Goal: Task Accomplishment & Management: Use online tool/utility

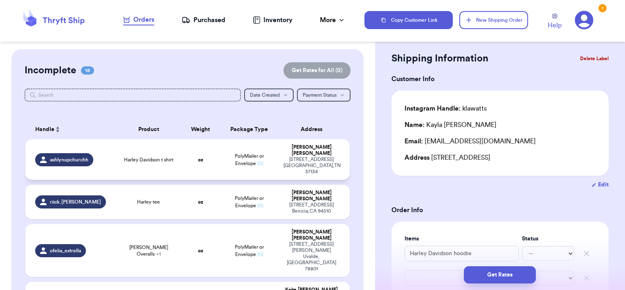
click at [127, 156] on span "Harley Davidson t shirt" at bounding box center [149, 159] width 50 height 7
type input "Harley Davidson t shirt"
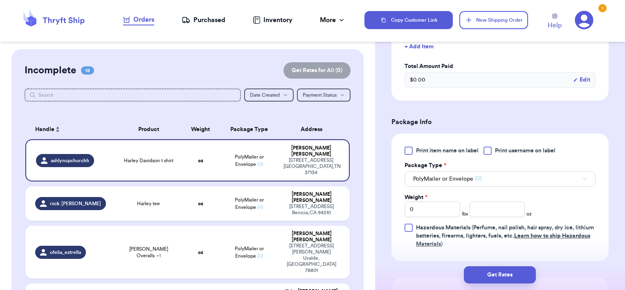
scroll to position [249, 0]
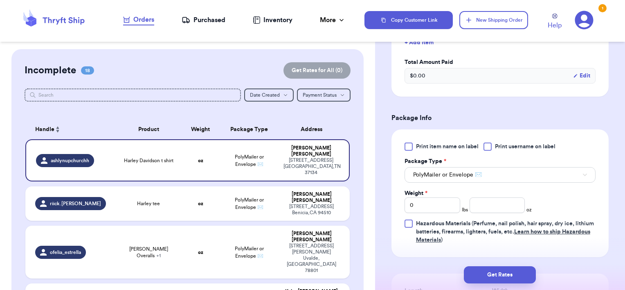
click at [611, 141] on div "Shipping Information Delete Label Customer Info Instagram Handle: ashlynupchurc…" at bounding box center [500, 132] width 250 height 664
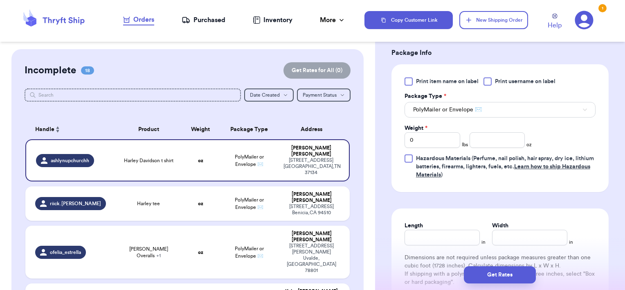
scroll to position [318, 0]
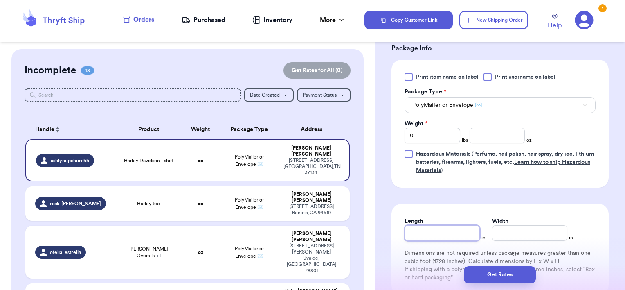
click at [452, 235] on input "Length" at bounding box center [442, 233] width 75 height 16
type input "9"
type input "6"
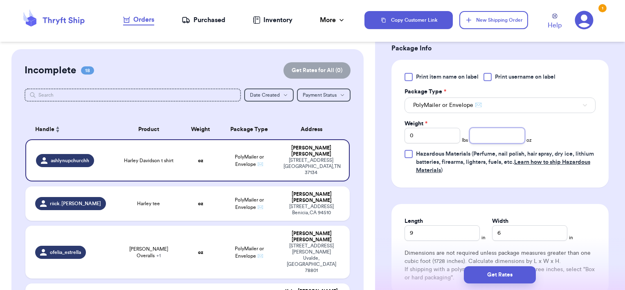
click at [493, 134] on input "number" at bounding box center [498, 136] width 56 height 16
type input "4"
click at [513, 272] on button "Get Rates" at bounding box center [500, 274] width 72 height 17
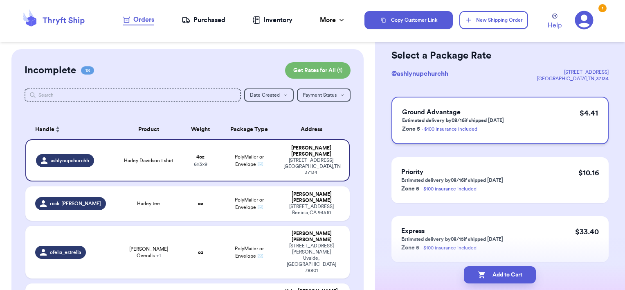
scroll to position [63, 0]
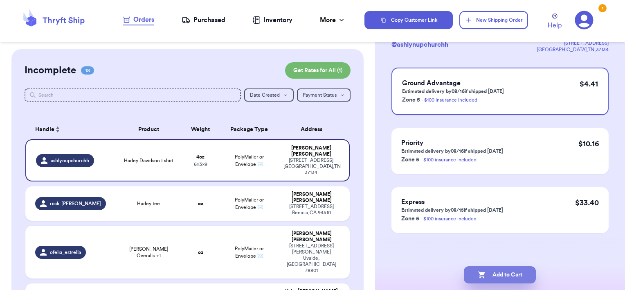
click at [493, 275] on button "Add to Cart" at bounding box center [500, 274] width 72 height 17
checkbox input "false"
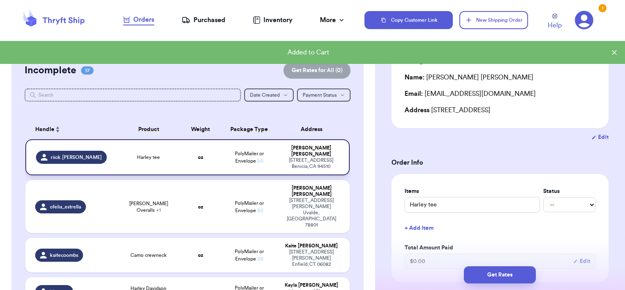
click at [164, 154] on div "Harley tee" at bounding box center [148, 157] width 55 height 7
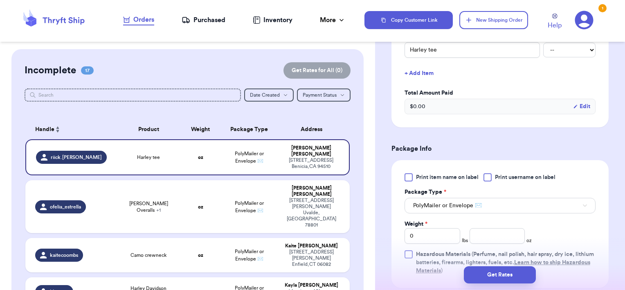
scroll to position [219, 0]
click at [488, 237] on input "number" at bounding box center [498, 236] width 56 height 16
type input "4"
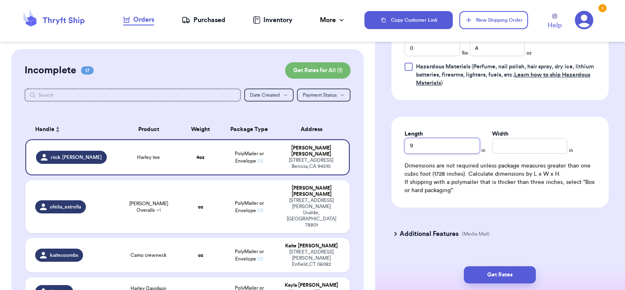
type input "9"
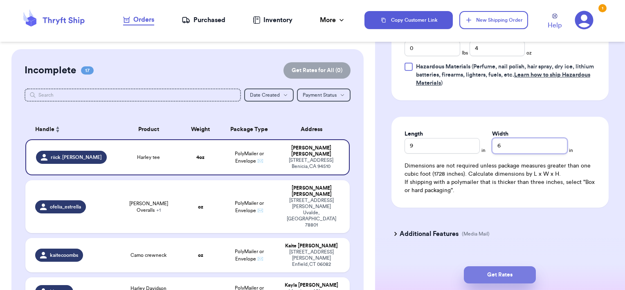
type input "6"
click at [504, 278] on button "Get Rates" at bounding box center [500, 274] width 72 height 17
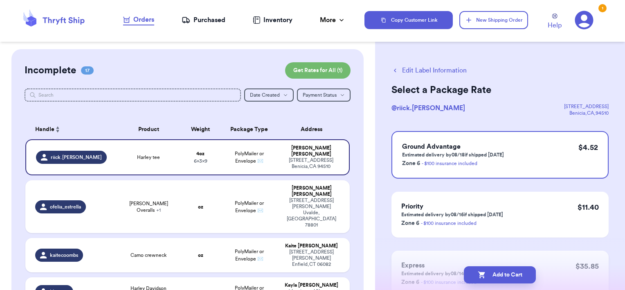
scroll to position [18, 0]
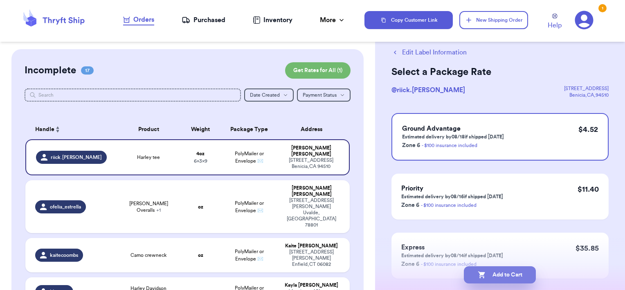
click at [489, 278] on button "Add to Cart" at bounding box center [500, 274] width 72 height 17
checkbox input "false"
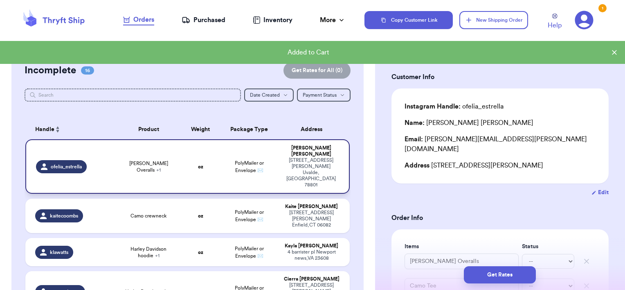
click at [161, 167] on span "+ 1" at bounding box center [158, 169] width 5 height 5
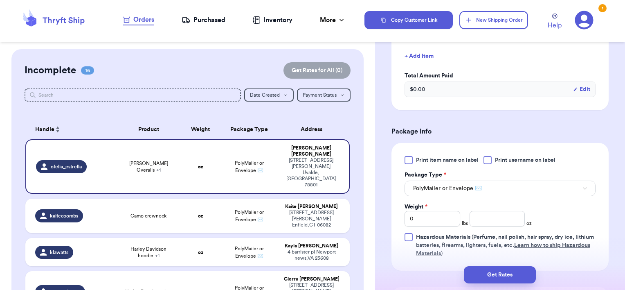
scroll to position [272, 0]
click at [496, 215] on input "number" at bounding box center [498, 219] width 56 height 16
type input "15"
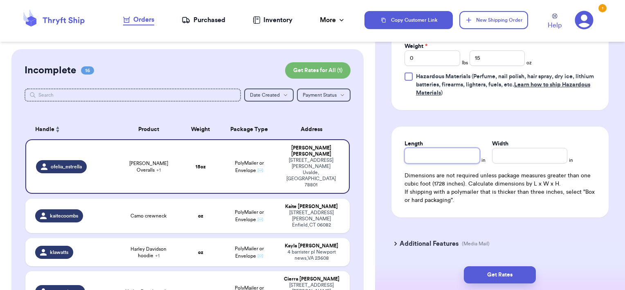
click at [449, 148] on input "Length" at bounding box center [442, 156] width 75 height 16
type input "10"
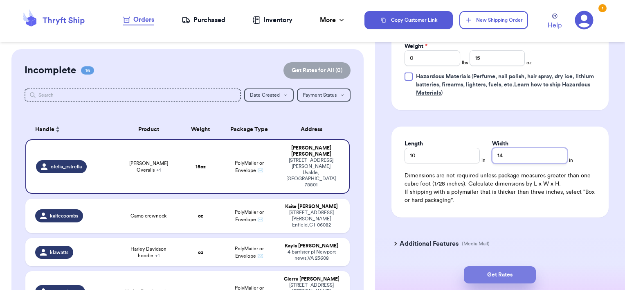
type input "14"
click at [514, 271] on button "Get Rates" at bounding box center [500, 274] width 72 height 17
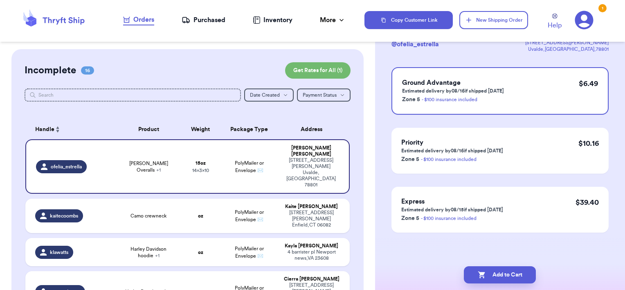
scroll to position [0, 0]
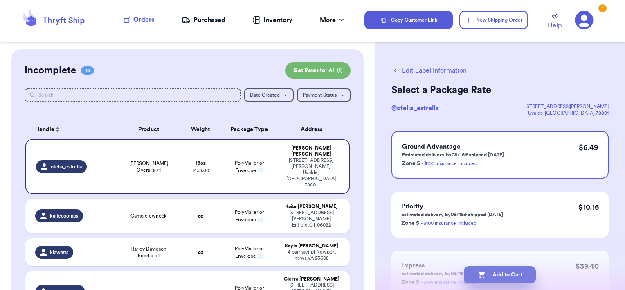
click at [510, 270] on button "Add to Cart" at bounding box center [500, 274] width 72 height 17
checkbox input "false"
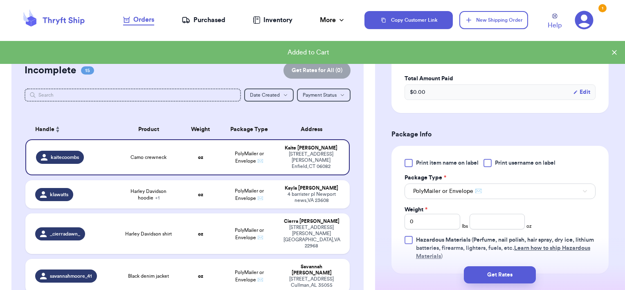
scroll to position [232, 0]
click at [444, 218] on input "0" at bounding box center [433, 222] width 56 height 16
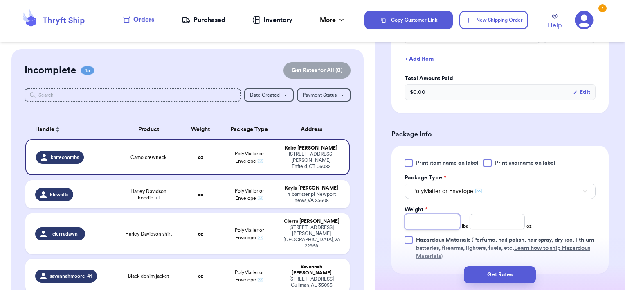
type input "1"
type input "10"
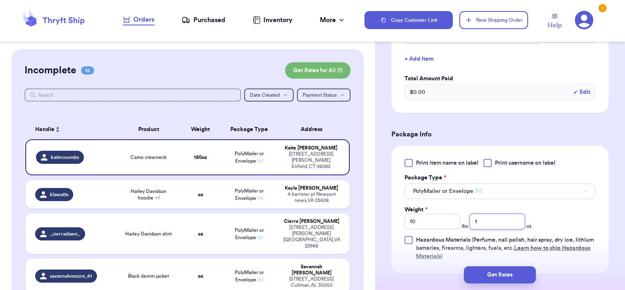
type input "1"
click at [444, 218] on input "10" at bounding box center [433, 222] width 56 height 16
type input "1"
type input "11"
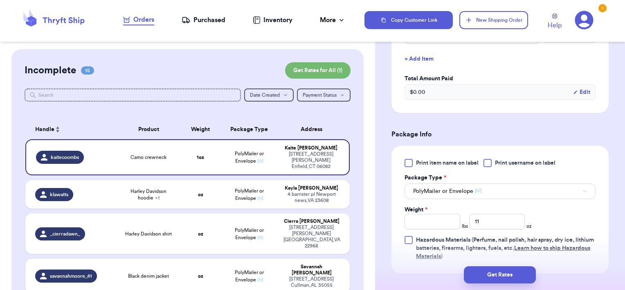
scroll to position [406, 0]
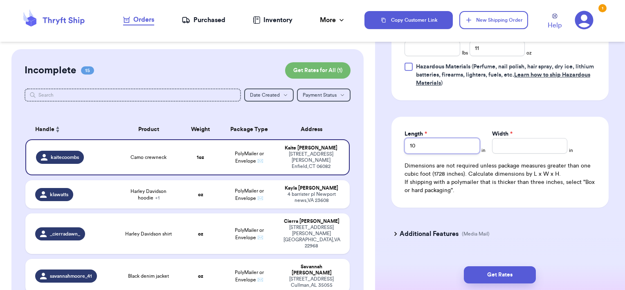
type input "10"
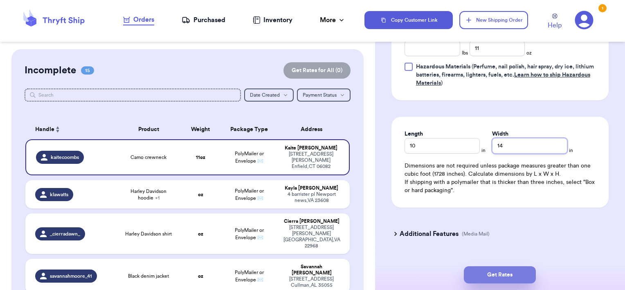
type input "14"
click at [514, 273] on button "Get Rates" at bounding box center [500, 274] width 72 height 17
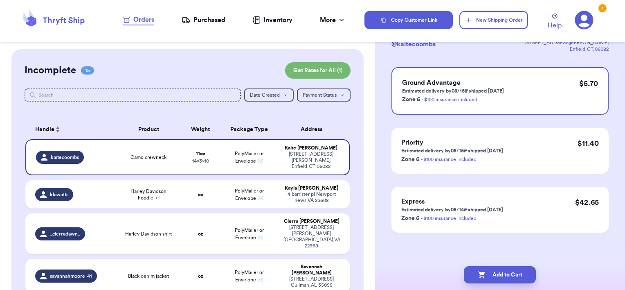
scroll to position [0, 0]
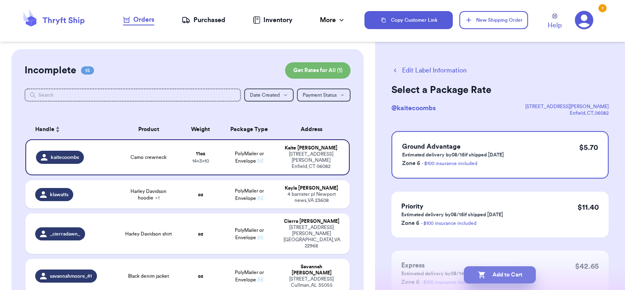
click at [508, 272] on button "Add to Cart" at bounding box center [500, 274] width 72 height 17
checkbox input "false"
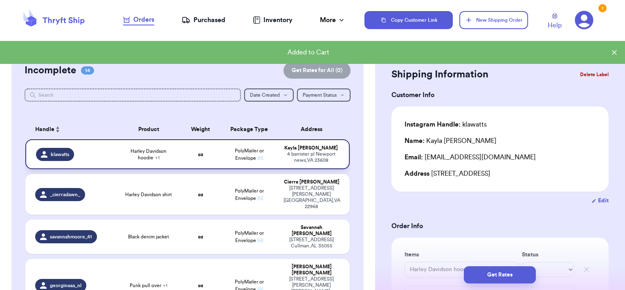
click at [167, 156] on span "Harley Davidson hoodie + 1" at bounding box center [148, 154] width 55 height 13
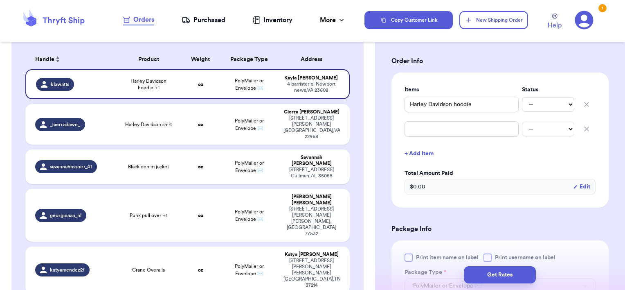
scroll to position [164, 0]
click at [583, 131] on icon "button" at bounding box center [587, 130] width 8 height 8
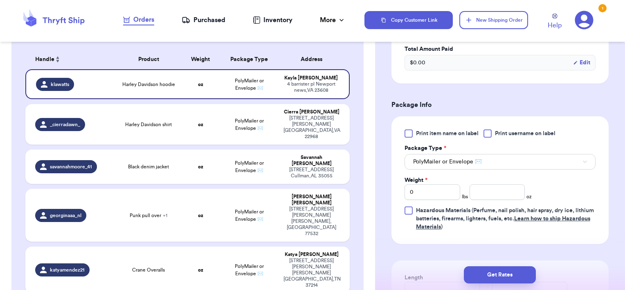
scroll to position [267, 0]
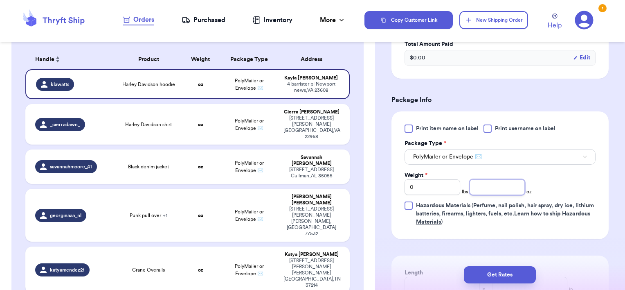
click at [488, 185] on input "number" at bounding box center [498, 187] width 56 height 16
type input "9"
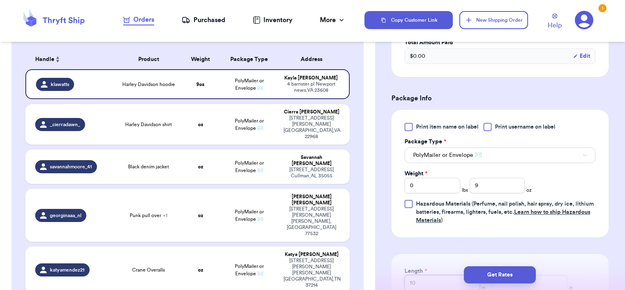
type input "10"
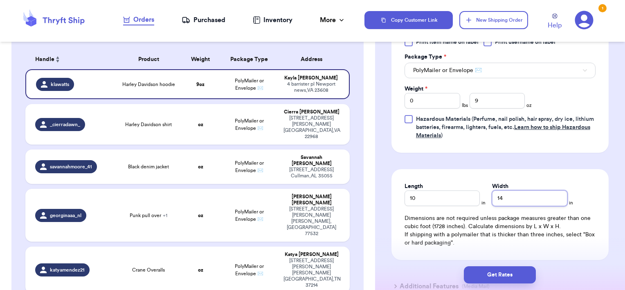
scroll to position [354, 0]
type input "14"
click at [519, 274] on button "Get Rates" at bounding box center [500, 274] width 72 height 17
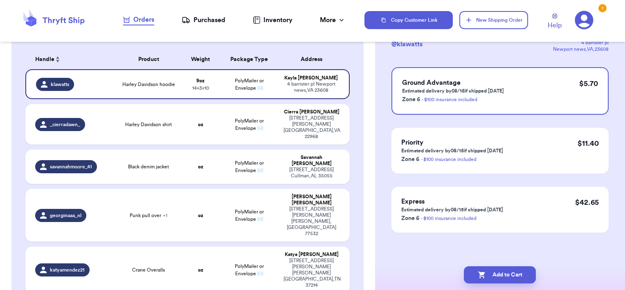
scroll to position [0, 0]
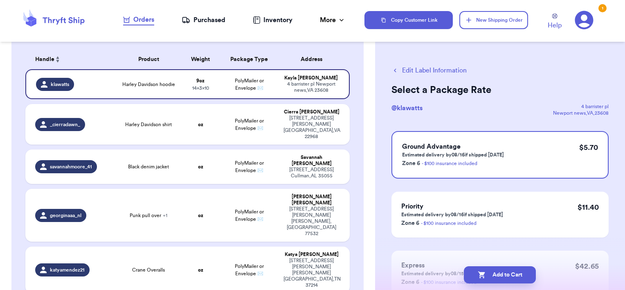
click at [519, 274] on button "Add to Cart" at bounding box center [500, 274] width 72 height 17
checkbox input "false"
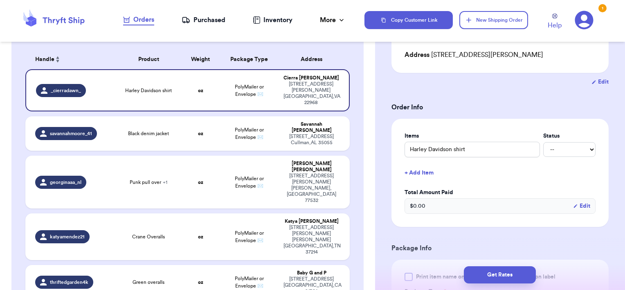
scroll to position [246, 0]
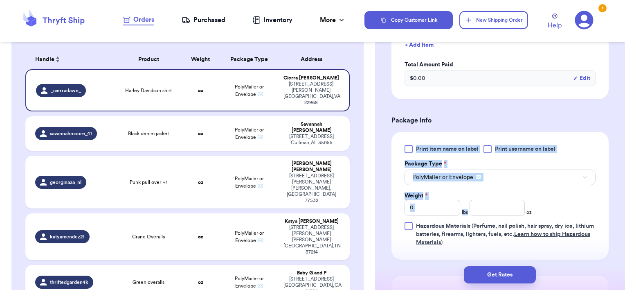
drag, startPoint x: 473, startPoint y: 126, endPoint x: 490, endPoint y: 206, distance: 82.5
click at [490, 206] on form "Shipping Information Delete Label Customer Info Instagram Handle: _cierradawn_ …" at bounding box center [500, 114] width 217 height 590
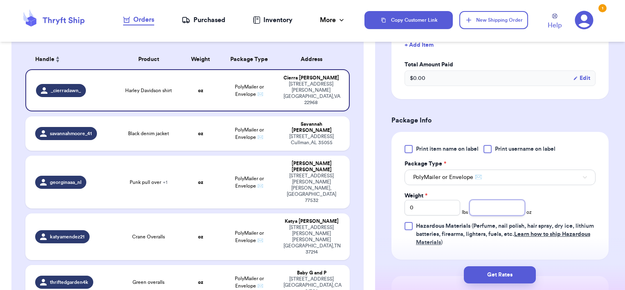
click at [490, 206] on input "number" at bounding box center [498, 208] width 56 height 16
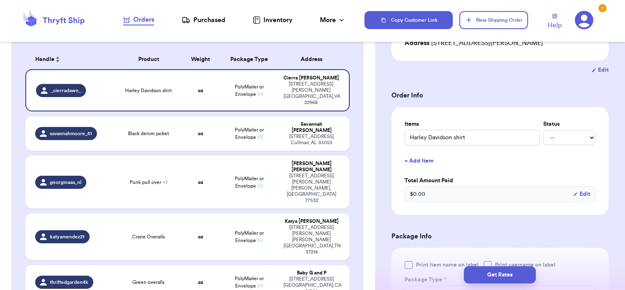
scroll to position [0, 0]
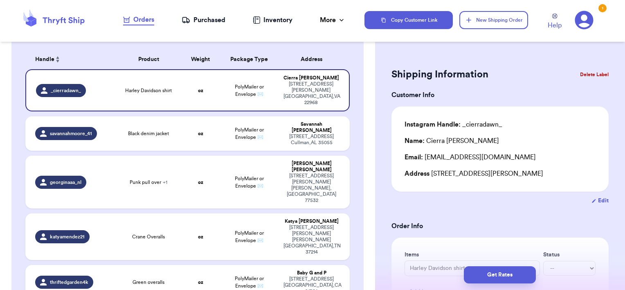
click at [581, 77] on button "Delete Label" at bounding box center [594, 74] width 35 height 18
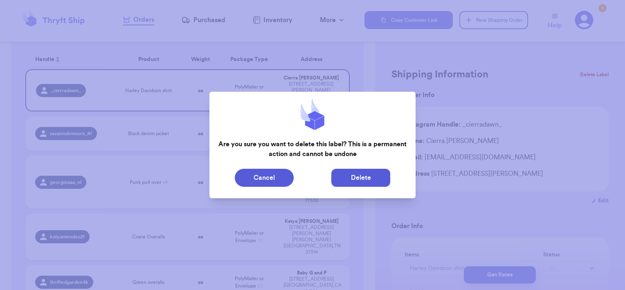
click at [378, 183] on button "Delete" at bounding box center [361, 178] width 59 height 18
type input "Black denim jacket"
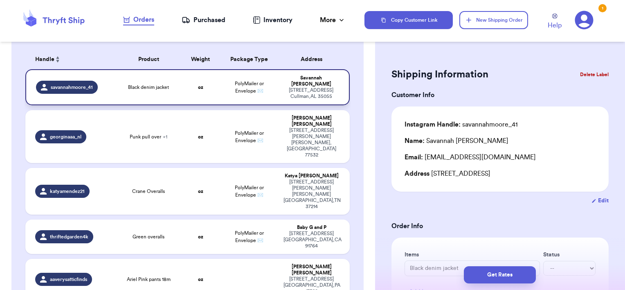
click at [151, 76] on td "Black denim jacket" at bounding box center [148, 87] width 65 height 36
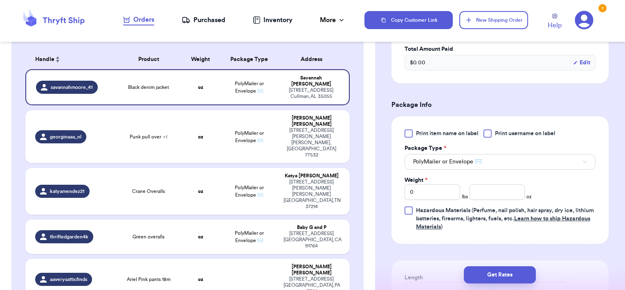
scroll to position [263, 0]
click at [487, 190] on input "number" at bounding box center [498, 191] width 56 height 16
type input "13"
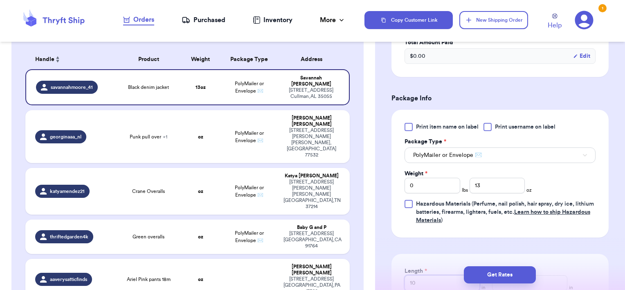
type input "10"
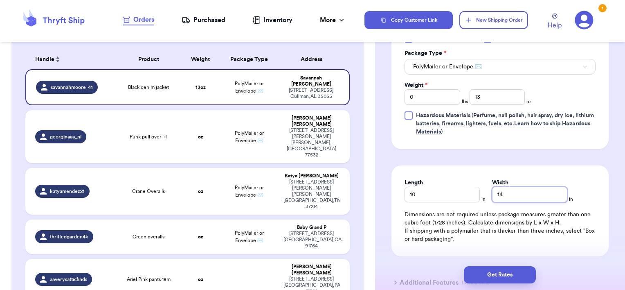
scroll to position [357, 0]
type input "14"
click at [511, 270] on button "Get Rates" at bounding box center [500, 274] width 72 height 17
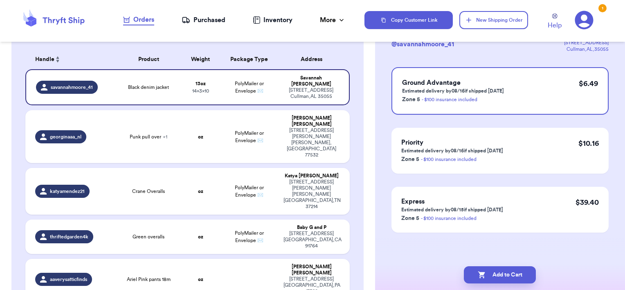
scroll to position [0, 0]
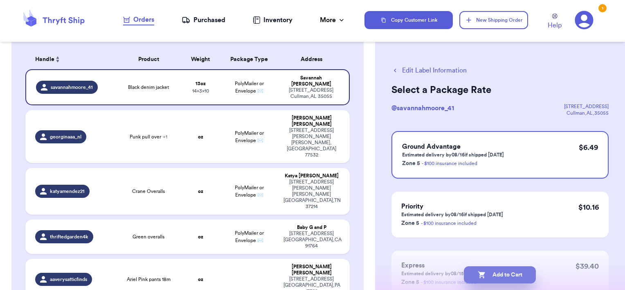
click at [516, 278] on button "Add to Cart" at bounding box center [500, 274] width 72 height 17
checkbox input "false"
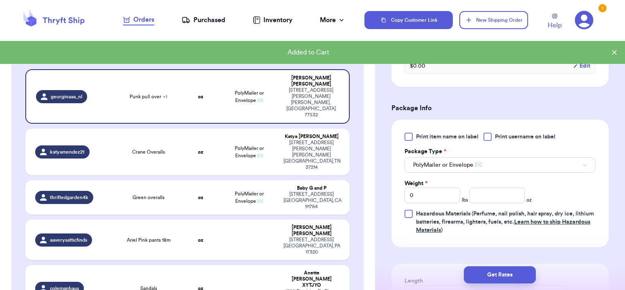
scroll to position [296, 0]
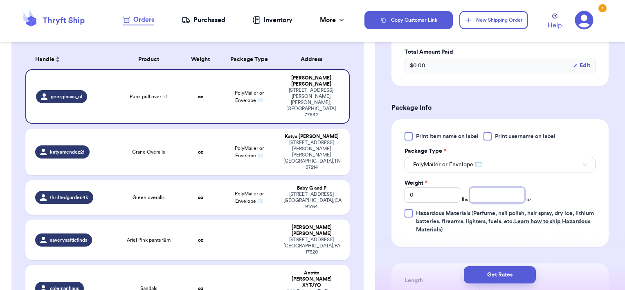
click at [500, 187] on input "number" at bounding box center [498, 195] width 56 height 16
type input "26"
type input "10"
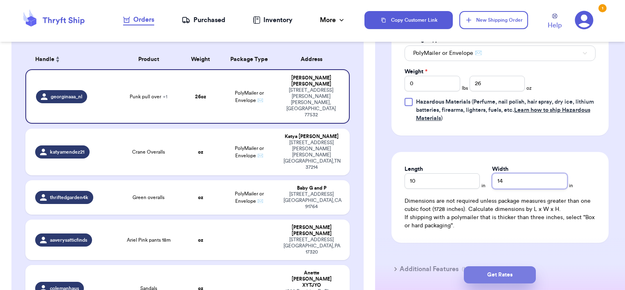
type input "14"
click at [509, 273] on button "Get Rates" at bounding box center [500, 274] width 72 height 17
type input "1"
type input "10"
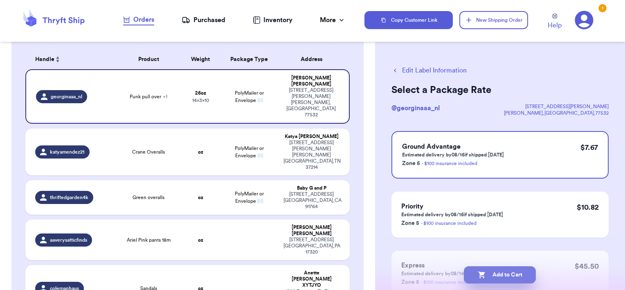
click at [506, 277] on button "Add to Cart" at bounding box center [500, 274] width 72 height 17
checkbox input "false"
